Goal: Check status: Check status

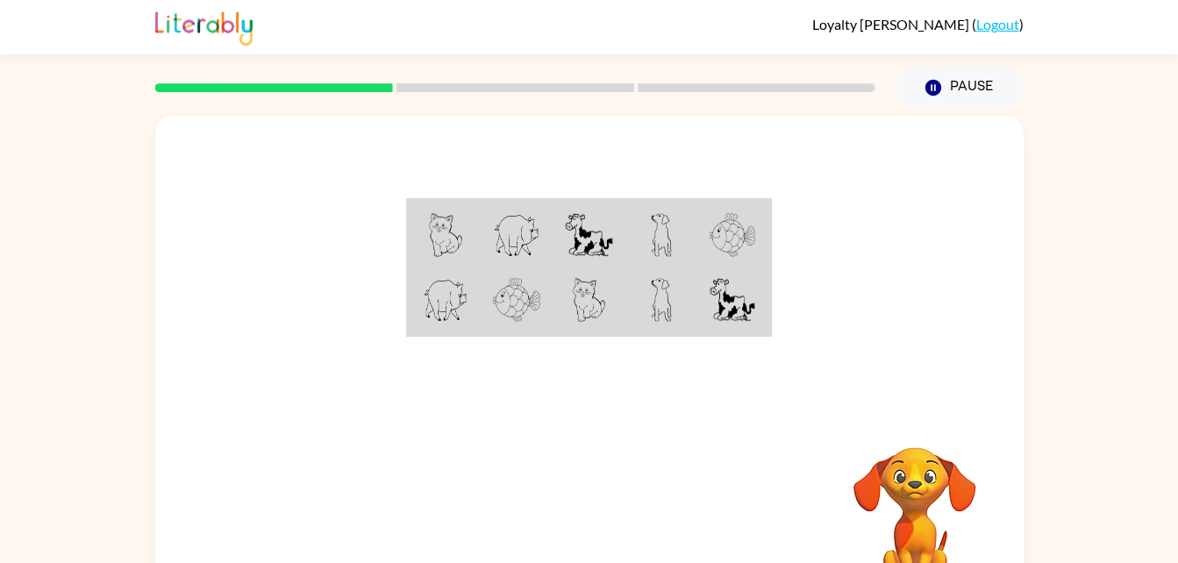
click at [459, 223] on img at bounding box center [445, 235] width 33 height 44
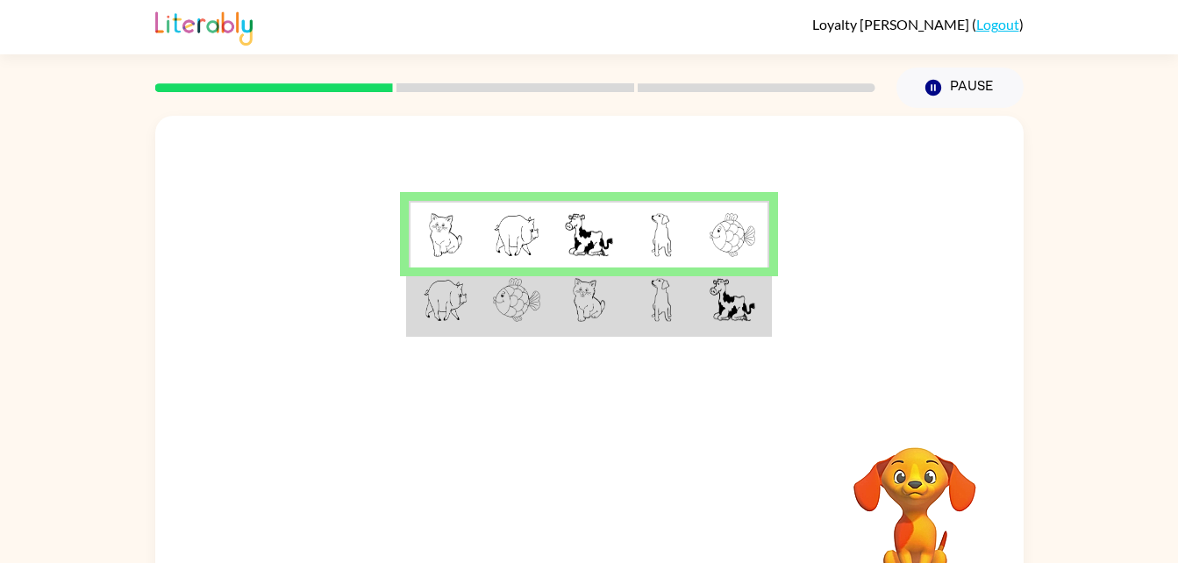
click at [723, 296] on img at bounding box center [732, 300] width 46 height 44
click at [706, 319] on td at bounding box center [733, 301] width 72 height 68
click at [715, 320] on img at bounding box center [732, 300] width 46 height 44
click at [596, 94] on div at bounding box center [515, 87] width 741 height 61
click at [609, 79] on div at bounding box center [515, 87] width 741 height 61
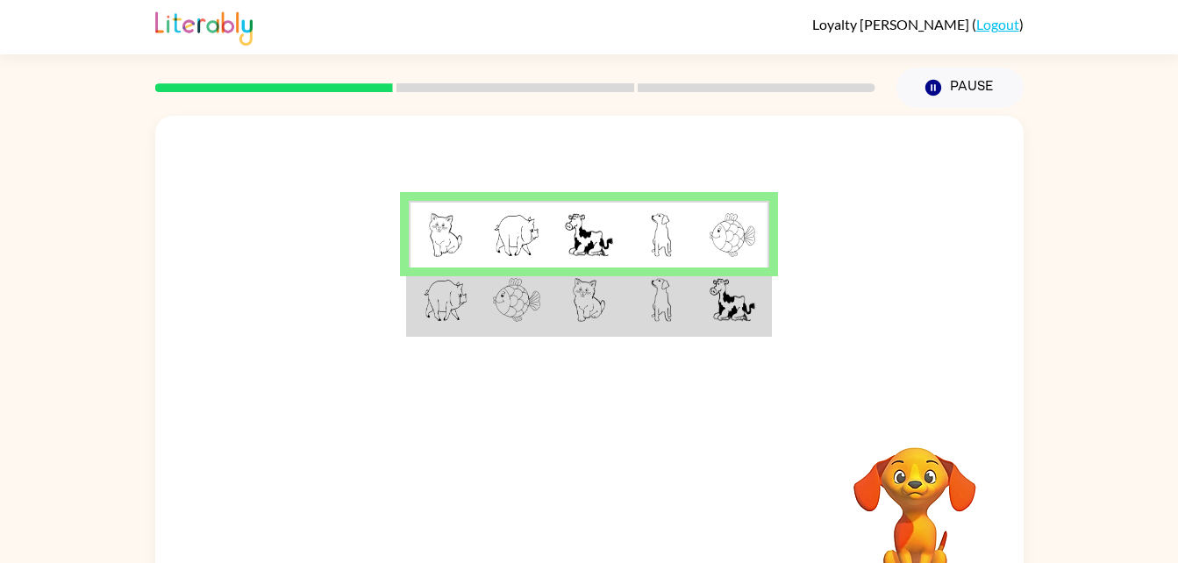
click at [595, 99] on div at bounding box center [515, 87] width 741 height 61
click at [582, 90] on rect at bounding box center [515, 87] width 238 height 9
click at [645, 82] on div at bounding box center [515, 87] width 741 height 61
click at [598, 87] on rect at bounding box center [515, 87] width 238 height 9
click at [638, 212] on td at bounding box center [661, 235] width 72 height 68
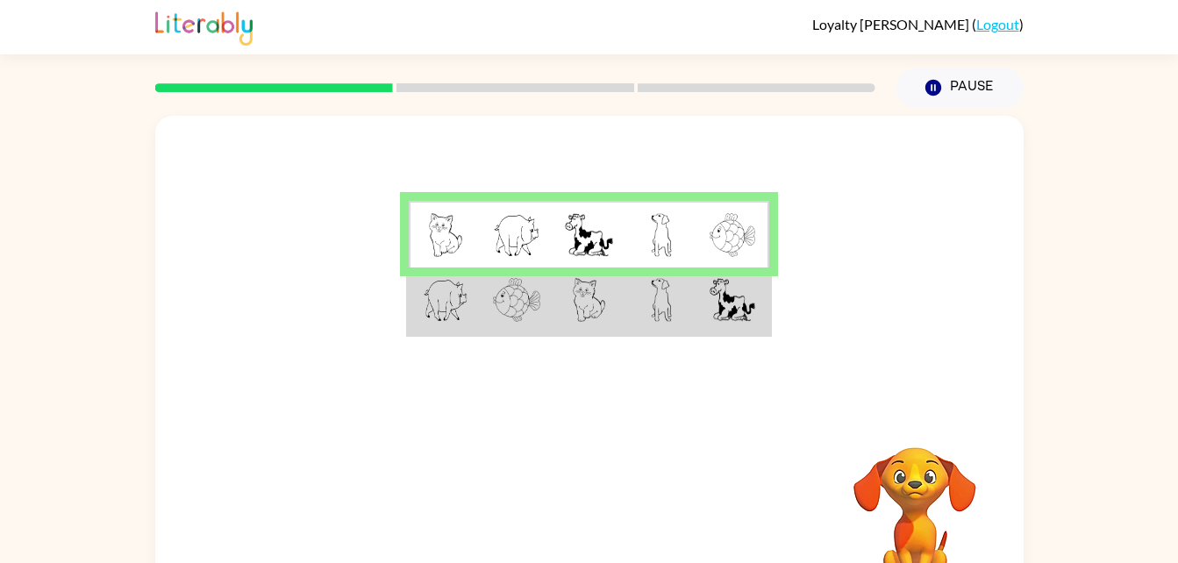
click at [652, 265] on td at bounding box center [661, 235] width 72 height 68
click at [662, 257] on img at bounding box center [661, 235] width 21 height 44
click at [625, 292] on td at bounding box center [661, 301] width 72 height 68
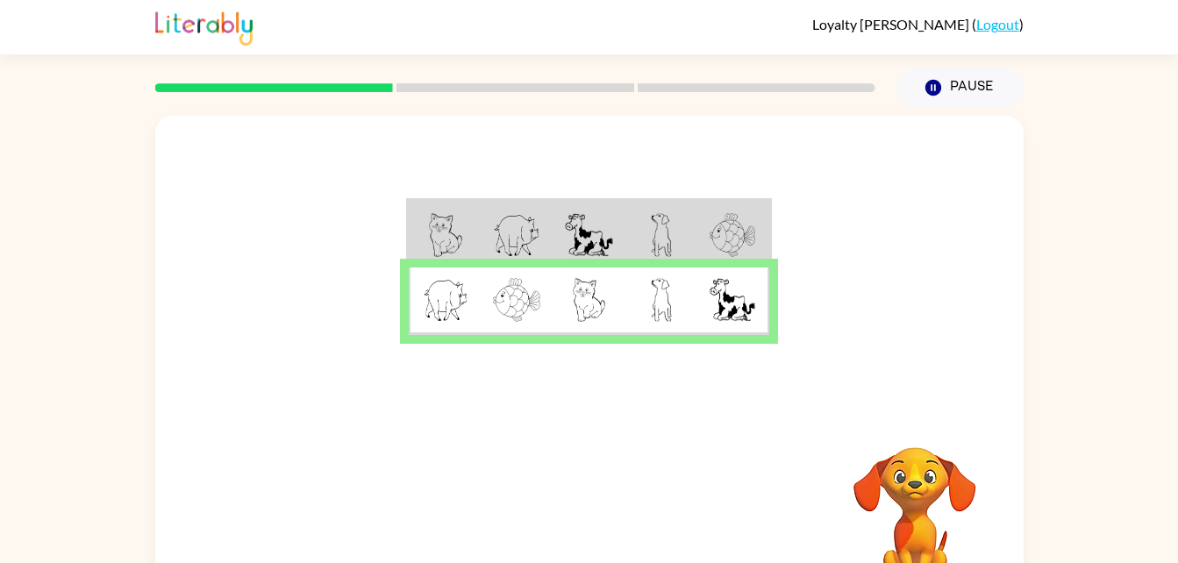
click at [643, 348] on div at bounding box center [589, 263] width 868 height 295
click at [588, 516] on icon "button" at bounding box center [589, 518] width 31 height 31
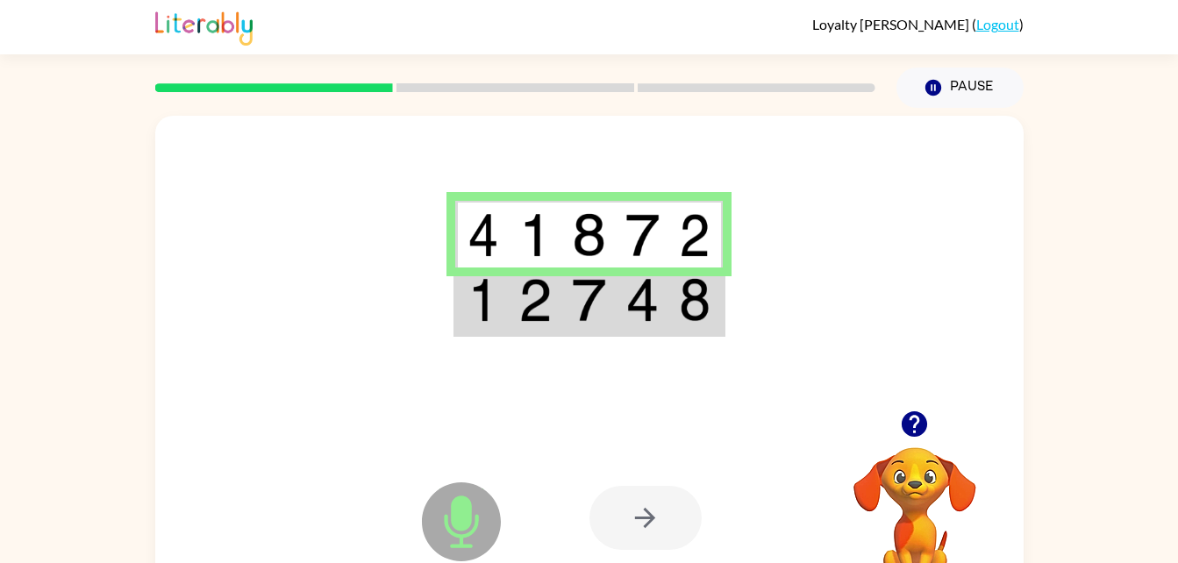
click at [678, 296] on td at bounding box center [695, 301] width 53 height 68
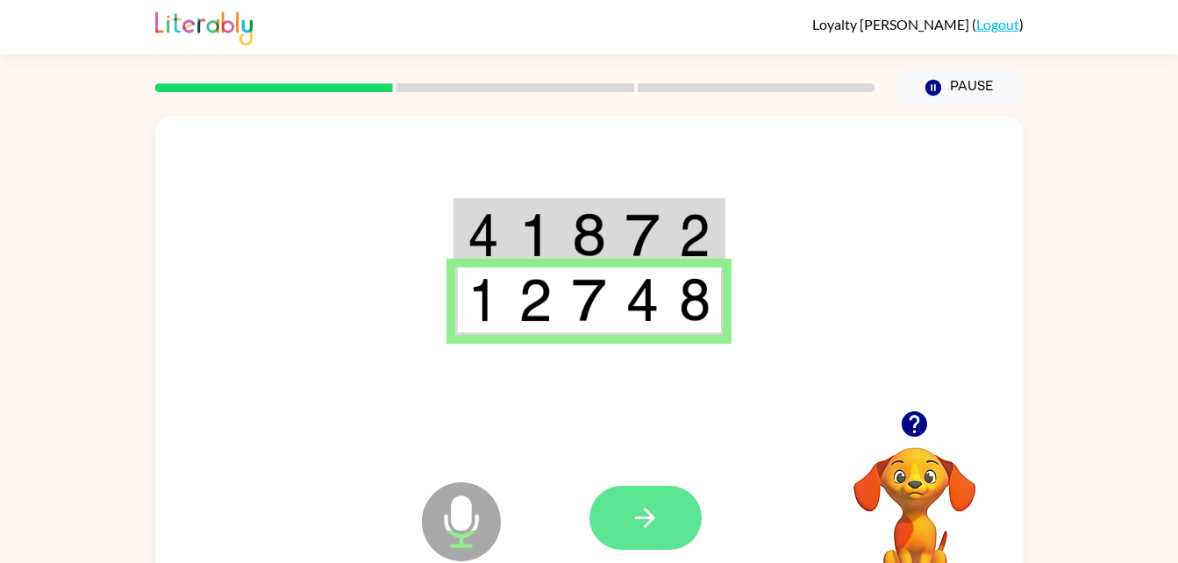
click at [623, 507] on button "button" at bounding box center [645, 518] width 112 height 64
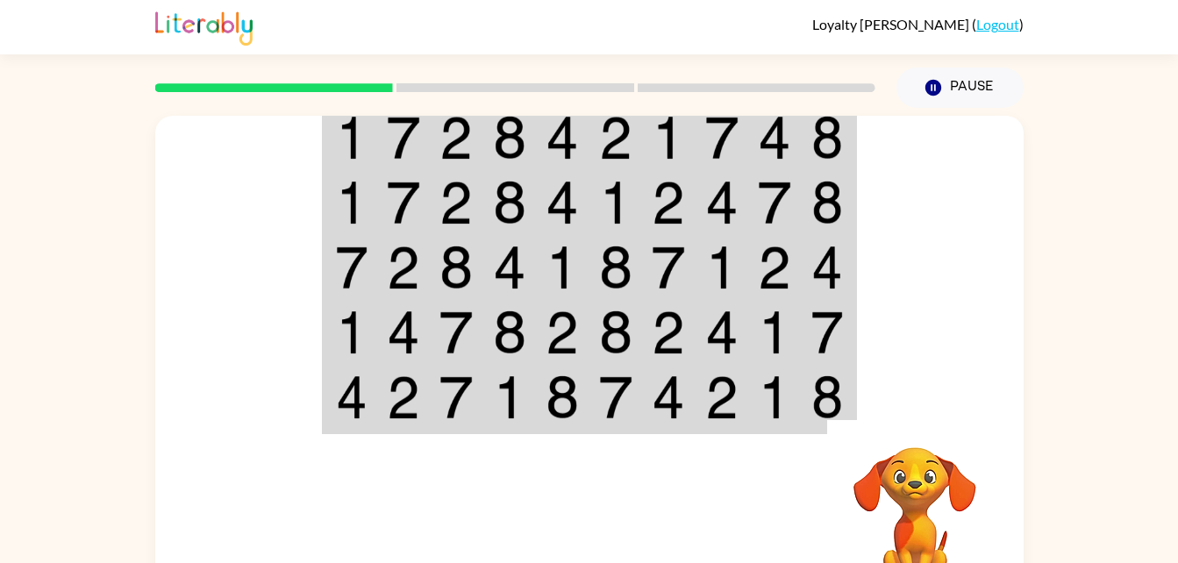
click at [655, 162] on td at bounding box center [668, 137] width 53 height 68
click at [390, 162] on td at bounding box center [403, 137] width 53 height 68
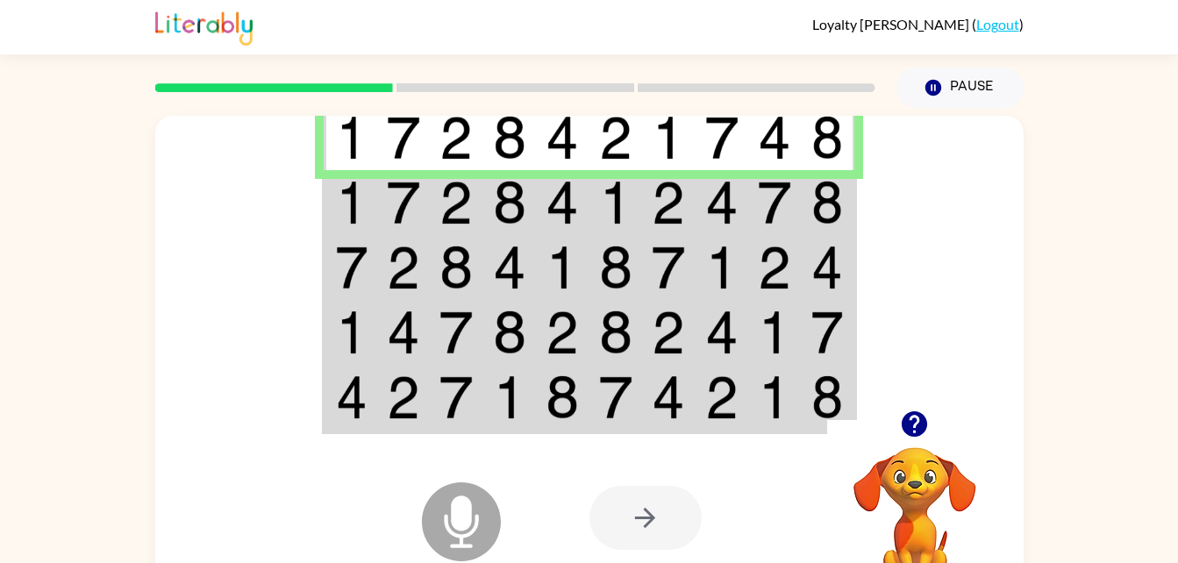
click at [390, 162] on td at bounding box center [403, 137] width 53 height 68
click at [561, 186] on img at bounding box center [561, 203] width 33 height 44
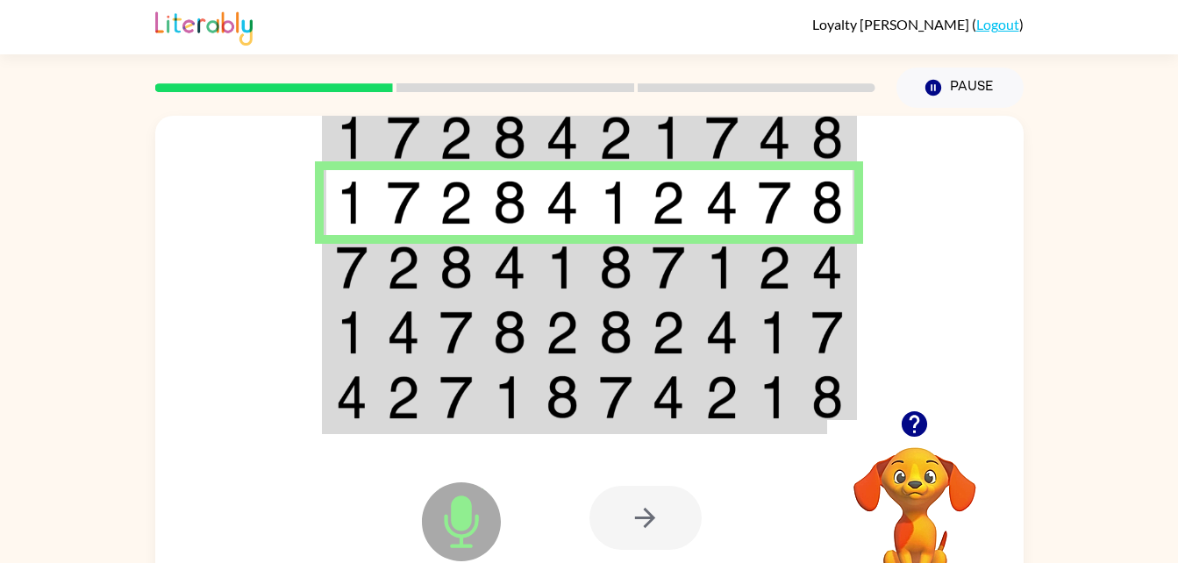
click at [633, 264] on td at bounding box center [615, 267] width 53 height 65
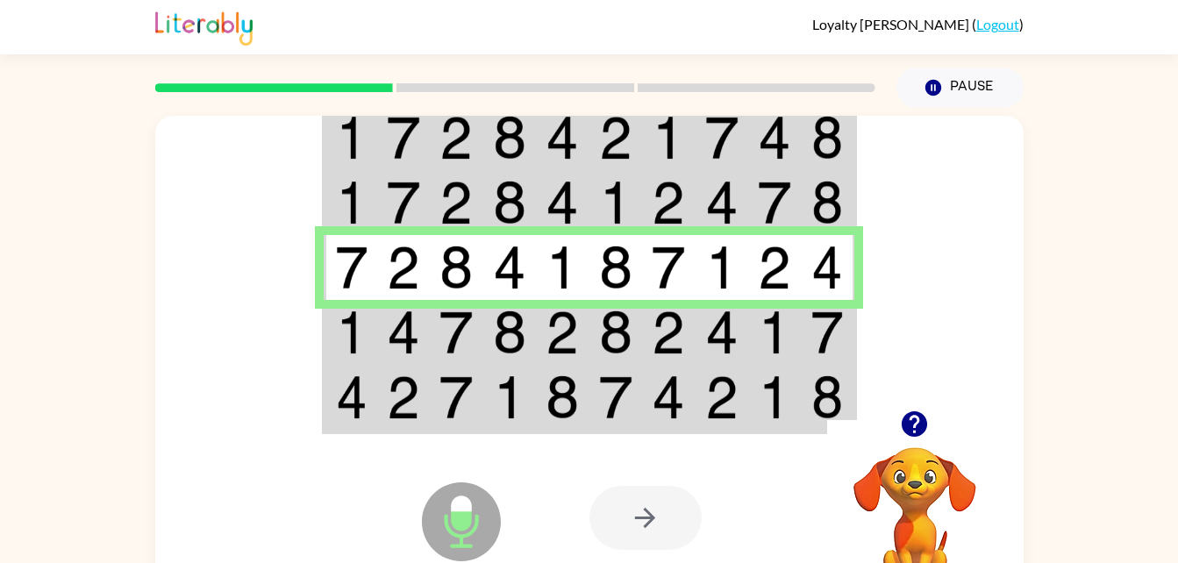
click at [588, 341] on td at bounding box center [562, 332] width 53 height 65
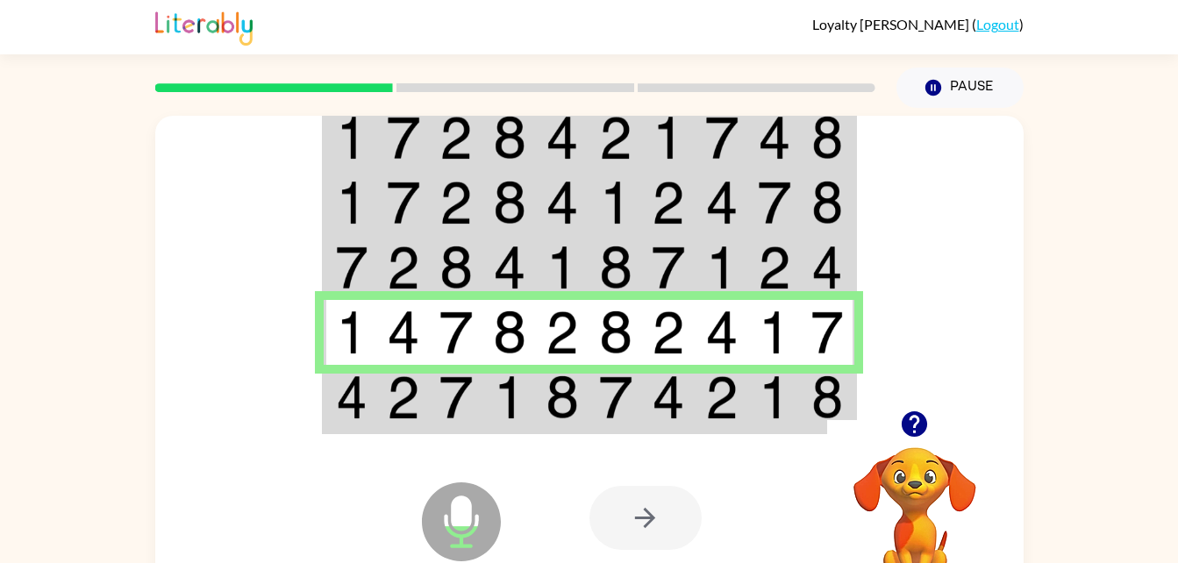
click at [568, 391] on img at bounding box center [561, 397] width 33 height 44
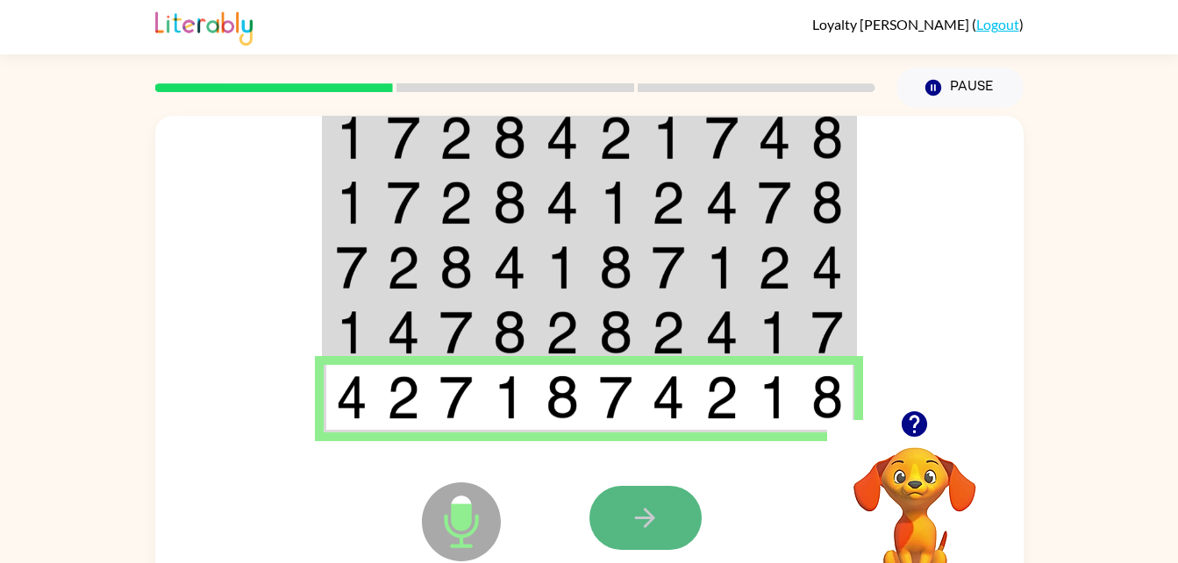
click at [630, 488] on button "button" at bounding box center [645, 518] width 112 height 64
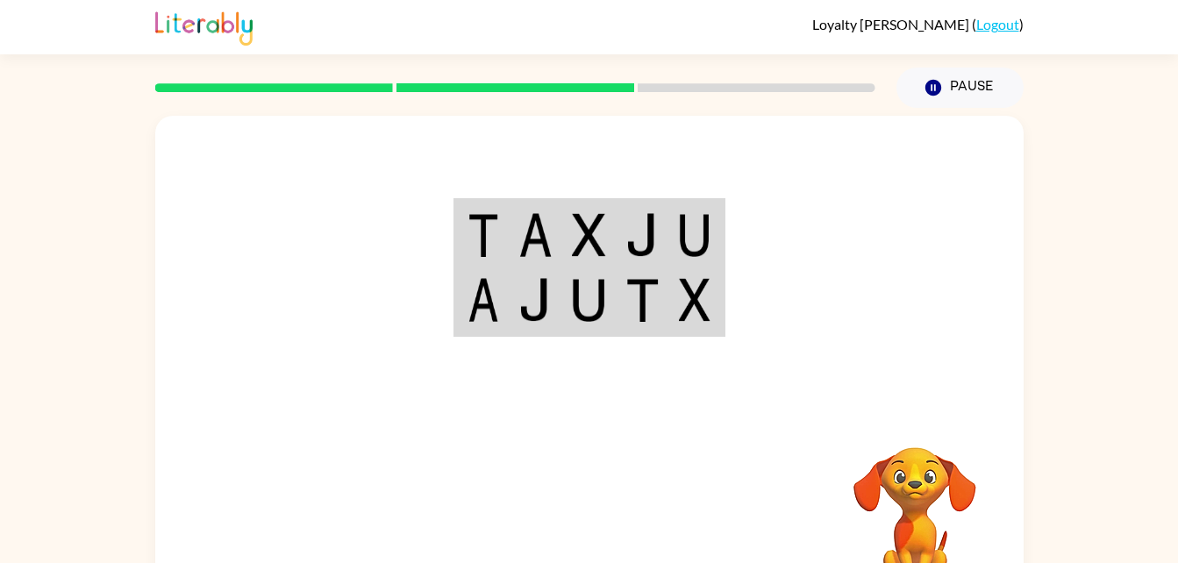
click at [587, 245] on img at bounding box center [588, 235] width 33 height 44
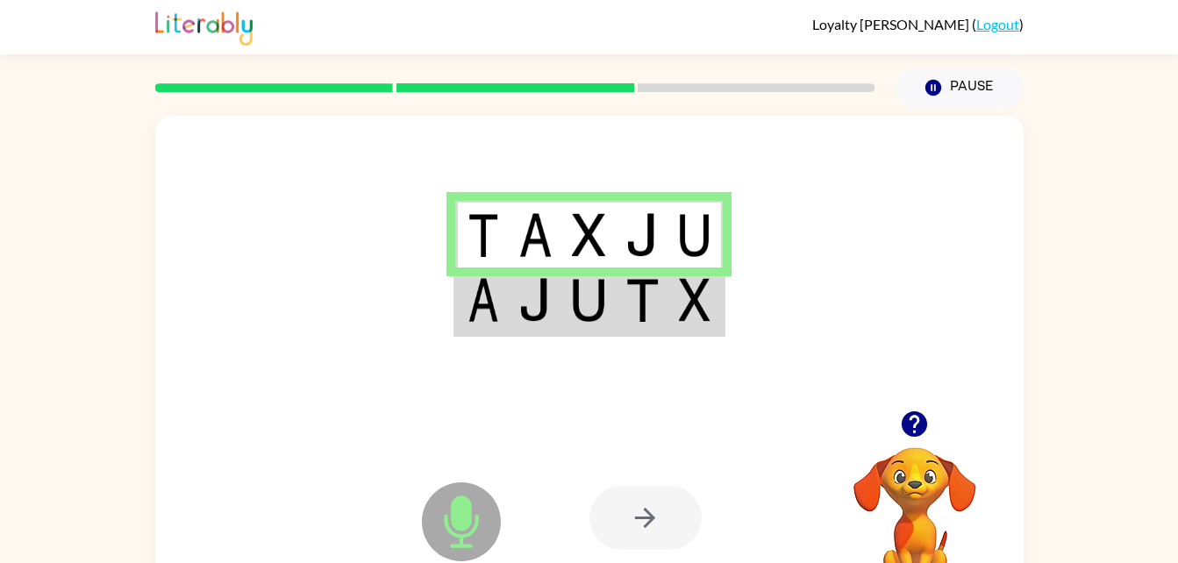
click at [581, 300] on img at bounding box center [588, 300] width 33 height 44
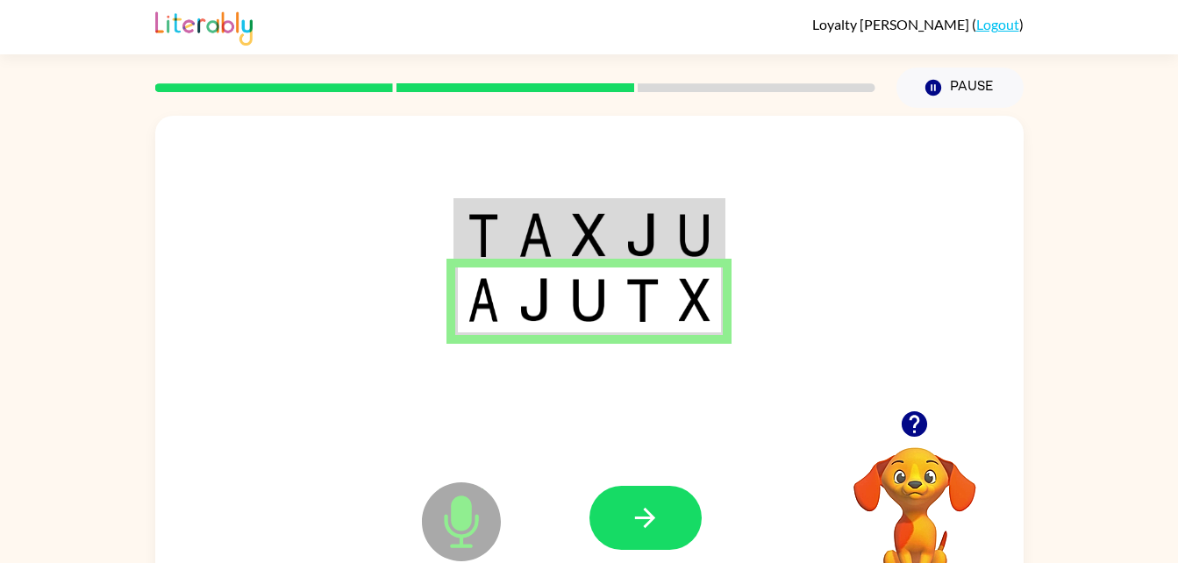
click at [624, 232] on td at bounding box center [642, 235] width 53 height 68
click at [620, 225] on td at bounding box center [642, 235] width 53 height 68
click at [670, 537] on button "button" at bounding box center [645, 518] width 112 height 64
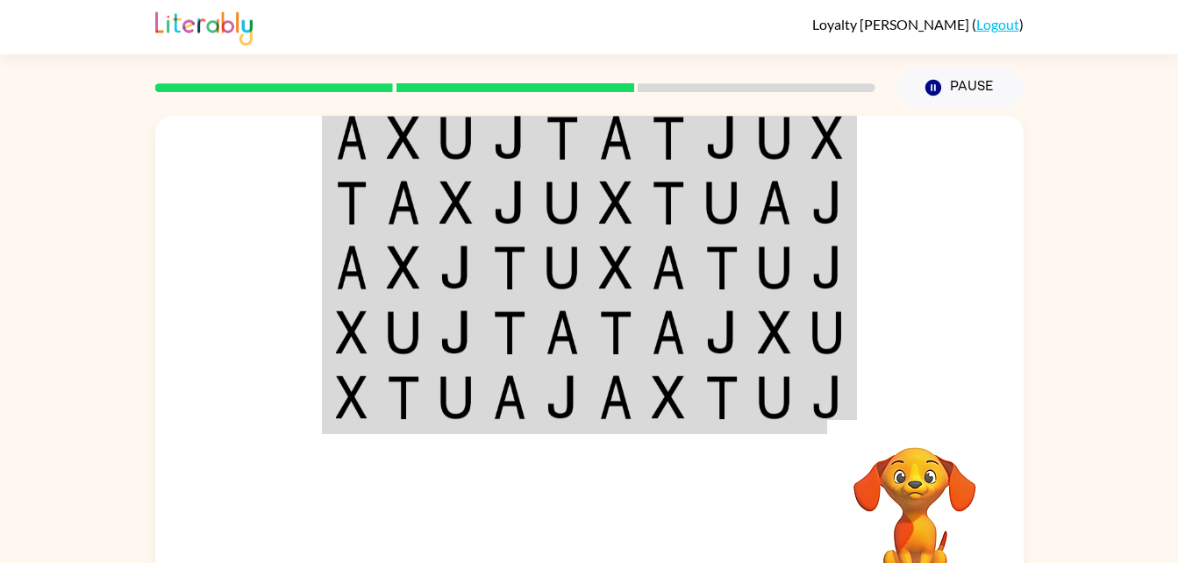
click at [636, 142] on td at bounding box center [615, 137] width 53 height 68
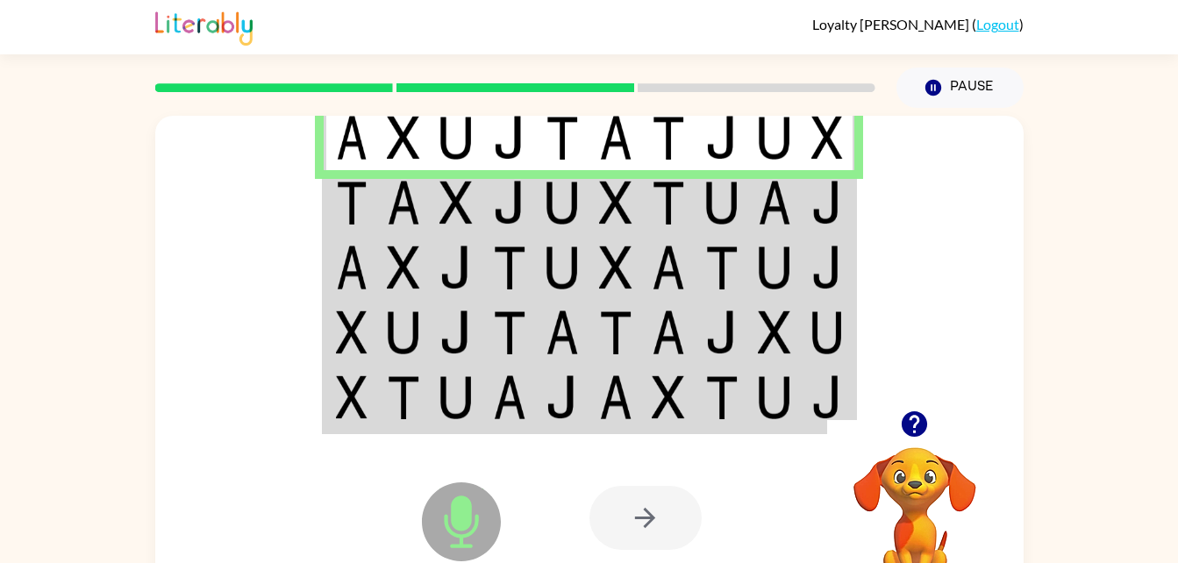
click at [591, 168] on td at bounding box center [615, 137] width 53 height 68
click at [591, 171] on td at bounding box center [615, 202] width 53 height 65
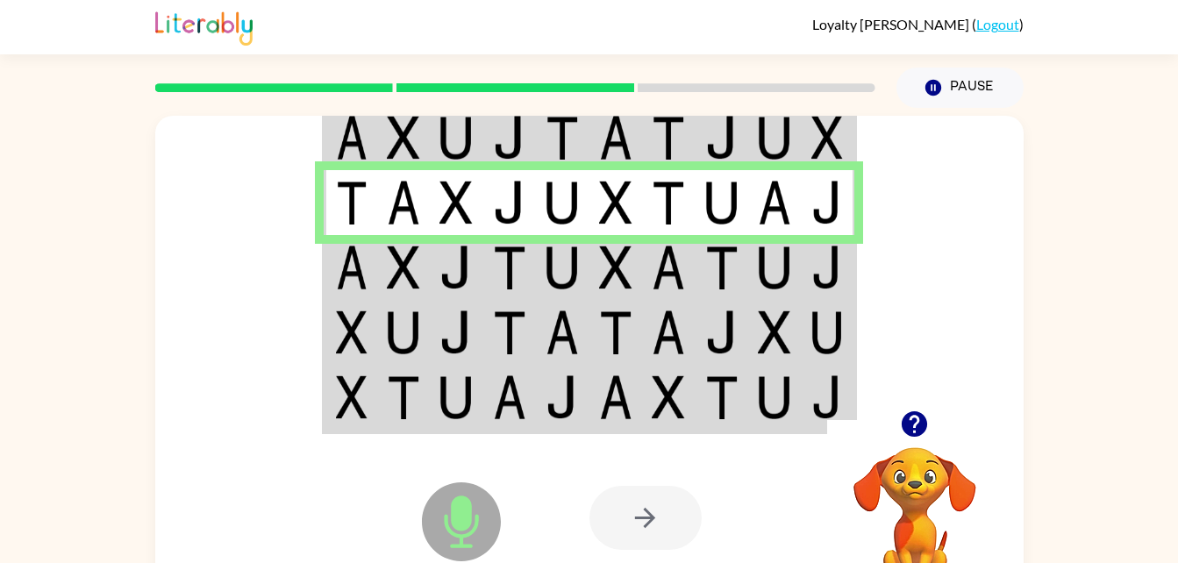
click at [503, 280] on img at bounding box center [509, 268] width 33 height 44
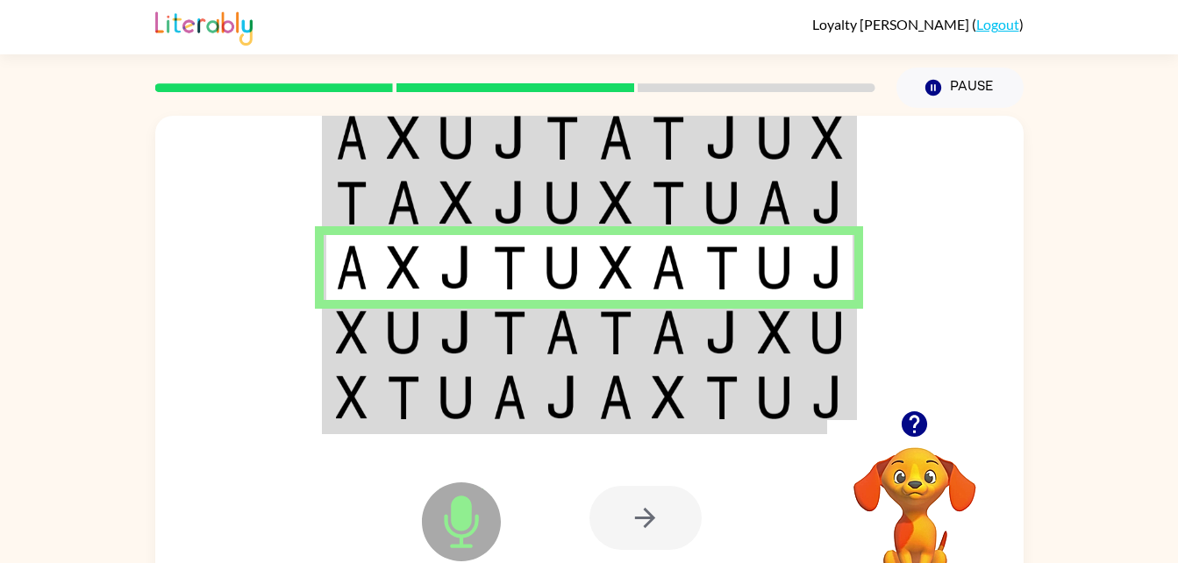
click at [543, 253] on td at bounding box center [562, 267] width 53 height 65
drag, startPoint x: 703, startPoint y: 327, endPoint x: 675, endPoint y: 345, distance: 33.1
click at [675, 345] on img at bounding box center [668, 332] width 33 height 44
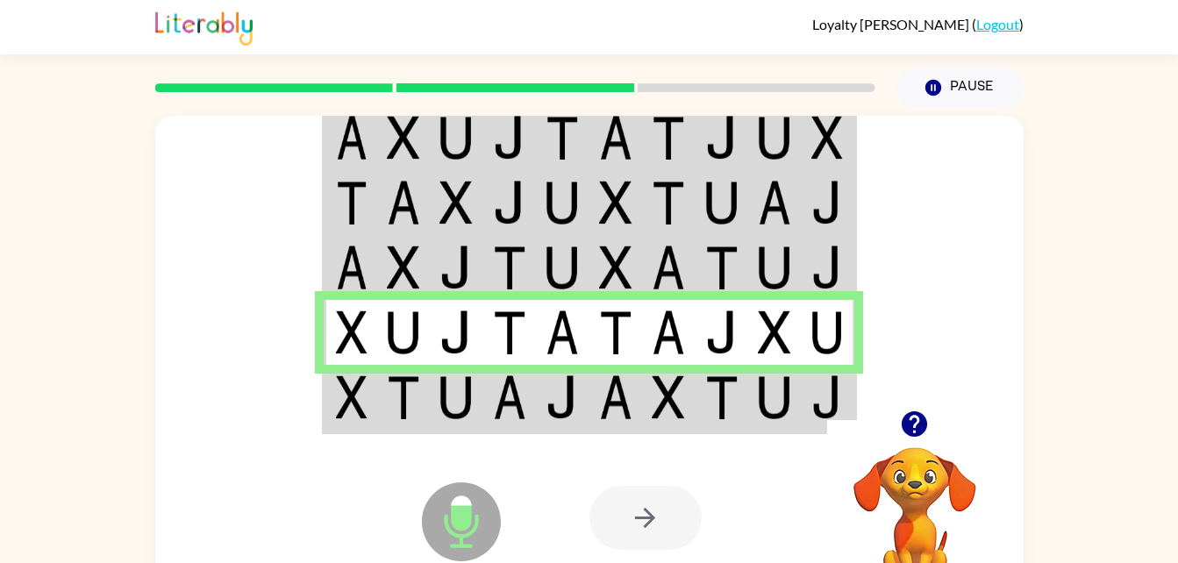
click at [552, 380] on img at bounding box center [561, 397] width 33 height 44
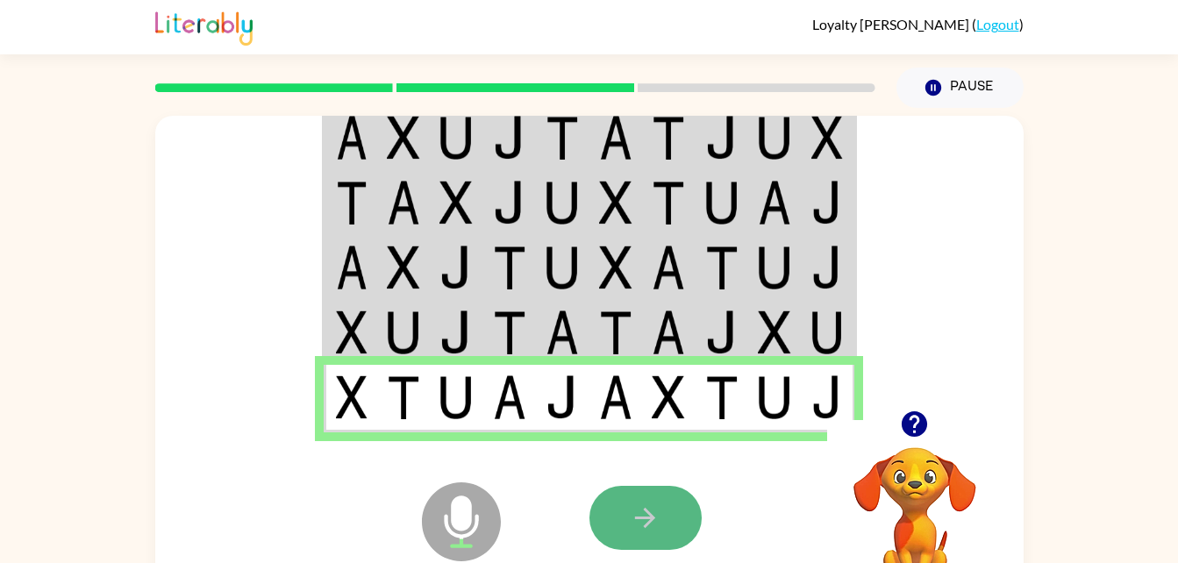
click at [653, 522] on icon "button" at bounding box center [645, 518] width 31 height 31
